Goal: Information Seeking & Learning: Learn about a topic

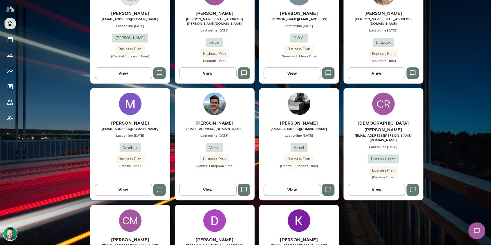
scroll to position [631, 0]
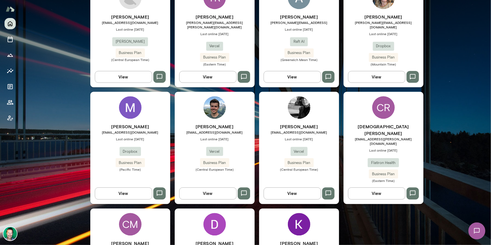
click at [121, 187] on button "View" at bounding box center [123, 193] width 57 height 12
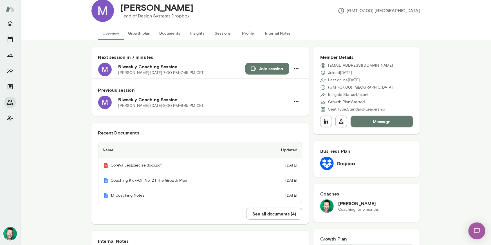
scroll to position [16, 0]
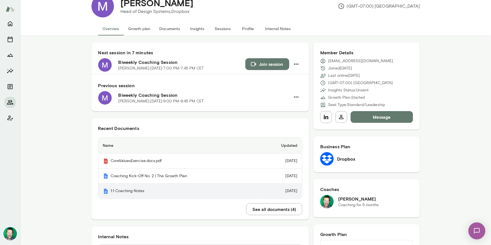
click at [159, 191] on th "1:1 Coaching Notes" at bounding box center [179, 191] width 160 height 15
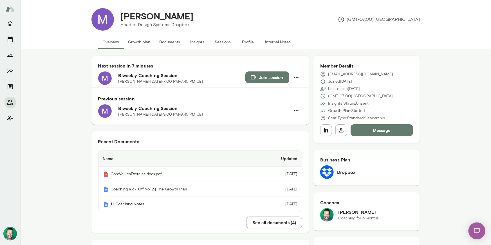
scroll to position [4, 0]
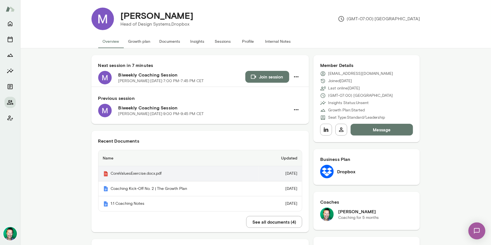
click at [152, 173] on th "CoreValuesExercise.docx.pdf" at bounding box center [179, 173] width 160 height 15
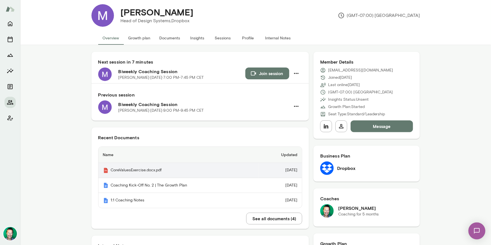
scroll to position [11, 0]
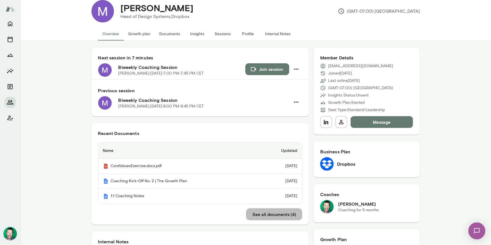
click at [270, 216] on button "See all documents ( 4 )" at bounding box center [274, 215] width 56 height 12
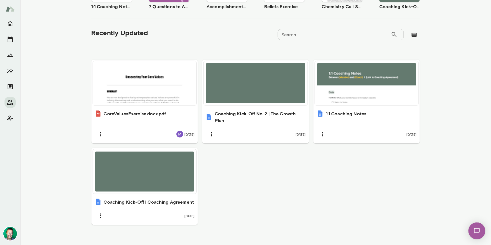
scroll to position [164, 0]
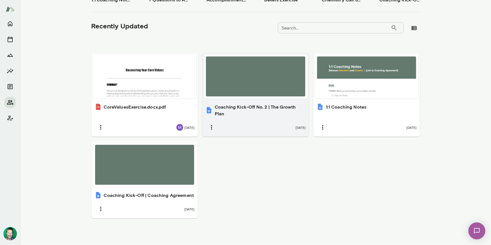
click at [263, 101] on div "Coaching Kick-Off No. 2 | The Growth Plan [DATE]" at bounding box center [255, 118] width 107 height 37
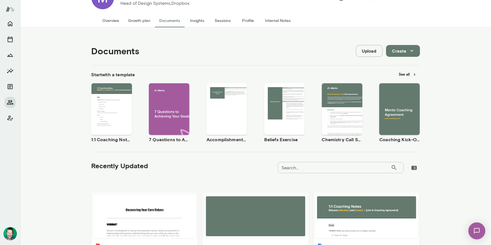
scroll to position [0, 0]
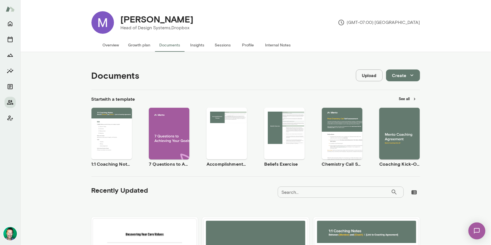
click at [135, 44] on button "Growth plan" at bounding box center [139, 45] width 31 height 14
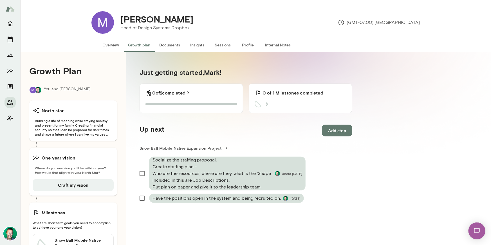
click at [166, 46] on button "Documents" at bounding box center [170, 45] width 30 height 14
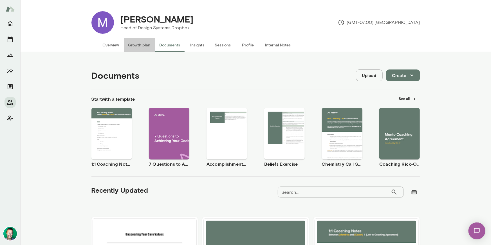
click at [144, 46] on button "Growth plan" at bounding box center [139, 45] width 31 height 14
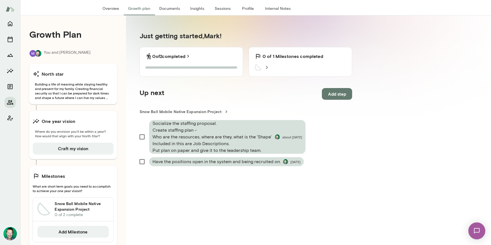
scroll to position [52, 0]
